Goal: Task Accomplishment & Management: Use online tool/utility

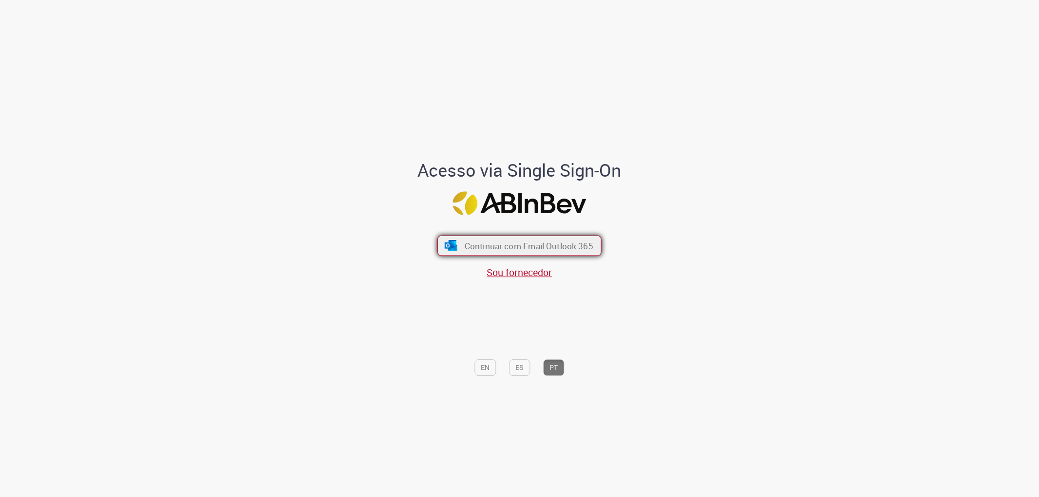
click at [479, 254] on button "Continuar com Email Outlook 365" at bounding box center [520, 245] width 164 height 20
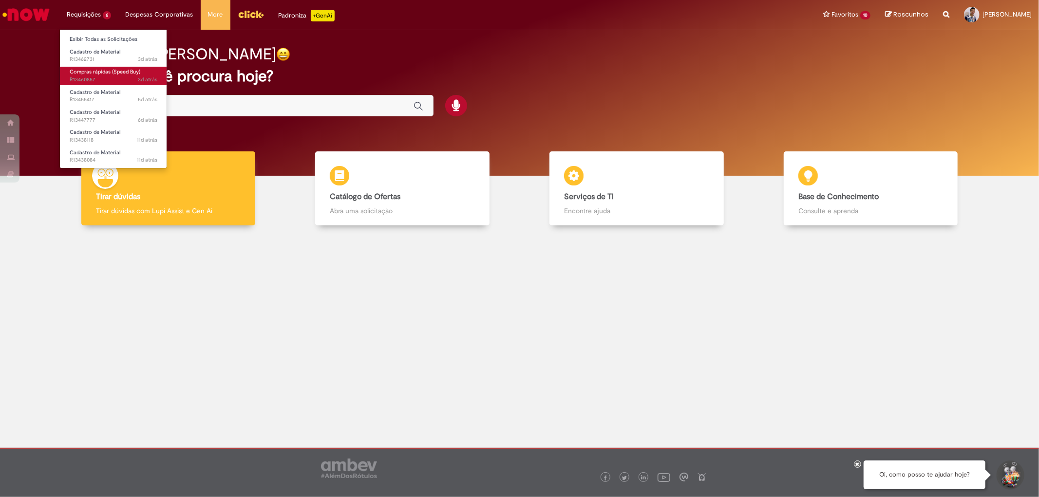
click at [117, 75] on span "Compras rápidas (Speed Buy)" at bounding box center [105, 71] width 71 height 7
click at [125, 75] on span "Compras rápidas (Speed Buy)" at bounding box center [105, 71] width 71 height 7
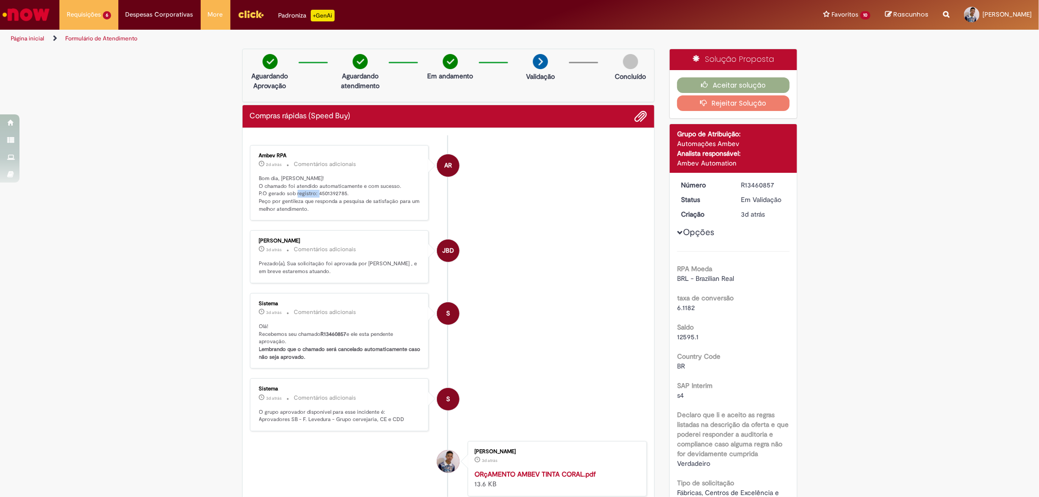
drag, startPoint x: 312, startPoint y: 193, endPoint x: 337, endPoint y: 192, distance: 25.4
click at [337, 192] on p "Bom dia, Luiz! O chamado foi atendido automaticamente e com sucesso. P.O gerado…" at bounding box center [340, 194] width 162 height 38
click at [324, 190] on p "Bom dia, Luiz! O chamado foi atendido automaticamente e com sucesso. P.O gerado…" at bounding box center [340, 194] width 162 height 38
click at [314, 191] on p "Bom dia, Luiz! O chamado foi atendido automaticamente e com sucesso. P.O gerado…" at bounding box center [340, 194] width 162 height 38
drag, startPoint x: 314, startPoint y: 192, endPoint x: 340, endPoint y: 195, distance: 26.0
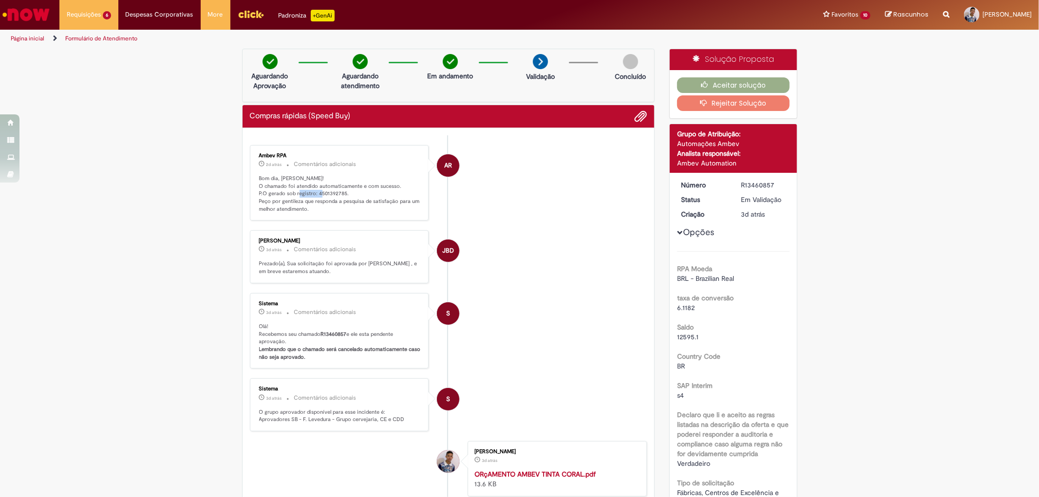
click at [340, 195] on p "Bom dia, Luiz! O chamado foi atendido automaticamente e com sucesso. P.O gerado…" at bounding box center [340, 194] width 162 height 38
click at [430, 125] on div "Compras rápidas (Speed Buy)" at bounding box center [449, 116] width 412 height 23
drag, startPoint x: 429, startPoint y: 120, endPoint x: 235, endPoint y: 117, distance: 194.0
click at [235, 117] on div "Verificar Código de Barras Aguardando Aprovação Aguardando atendimento Em andam…" at bounding box center [449, 332] width 428 height 566
click at [388, 127] on div "Compras rápidas (Speed Buy)" at bounding box center [449, 116] width 412 height 23
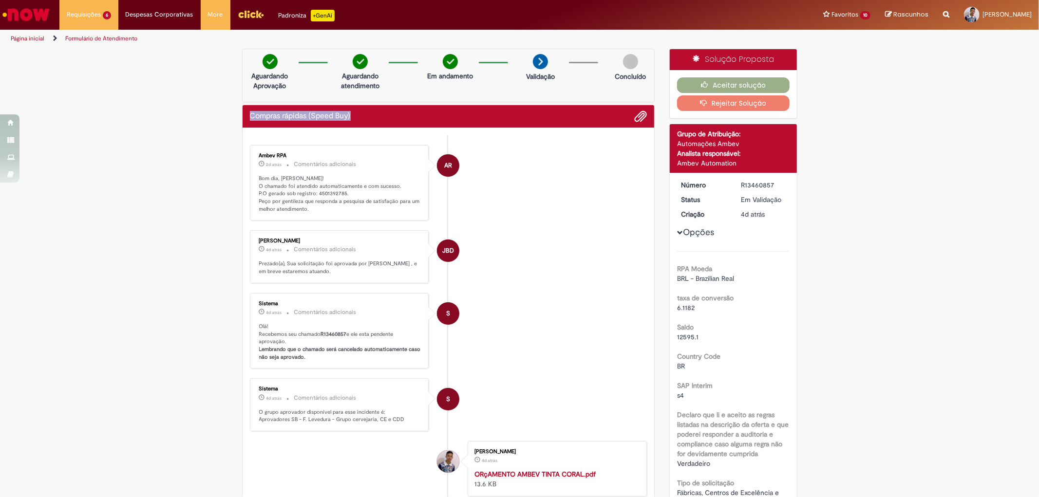
click at [387, 113] on div "Compras rápidas (Speed Buy)" at bounding box center [449, 116] width 398 height 13
drag, startPoint x: 330, startPoint y: 120, endPoint x: 311, endPoint y: 122, distance: 19.1
click at [329, 120] on h2 "Compras rápidas (Speed Buy)" at bounding box center [300, 116] width 101 height 9
click at [279, 115] on h2 "Compras rápidas (Speed Buy)" at bounding box center [300, 116] width 101 height 9
click at [248, 123] on div "Compras rápidas (Speed Buy)" at bounding box center [449, 116] width 412 height 23
